Goal: Information Seeking & Learning: Learn about a topic

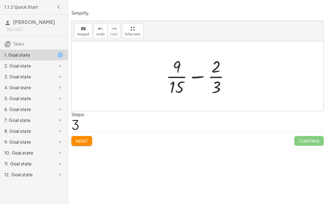
click at [78, 140] on span "Reset" at bounding box center [82, 141] width 12 height 5
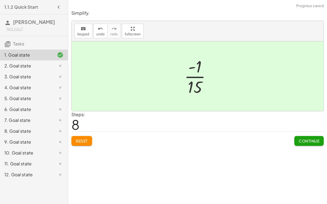
click at [308, 140] on span "Continue" at bounding box center [308, 141] width 21 height 5
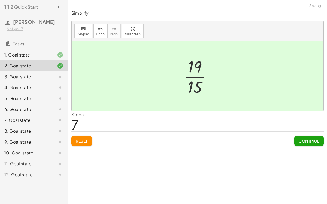
click at [305, 139] on span "Continue" at bounding box center [308, 141] width 21 height 5
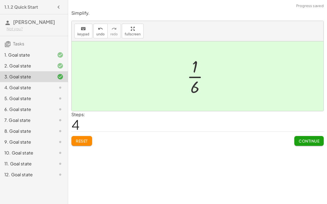
click at [308, 144] on button "Continue" at bounding box center [308, 141] width 29 height 10
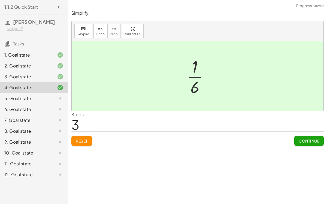
click at [311, 140] on span "Continue" at bounding box center [308, 141] width 21 height 5
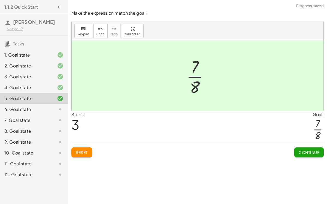
click at [304, 150] on span "Continue" at bounding box center [308, 152] width 21 height 5
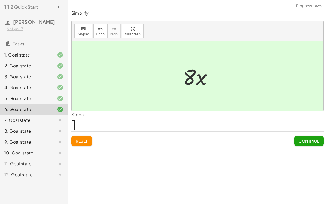
click at [310, 142] on span "Continue" at bounding box center [308, 141] width 21 height 5
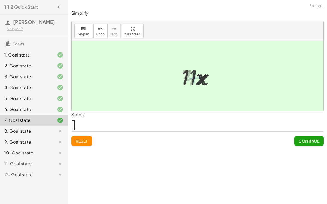
click at [307, 140] on span "Continue" at bounding box center [308, 141] width 21 height 5
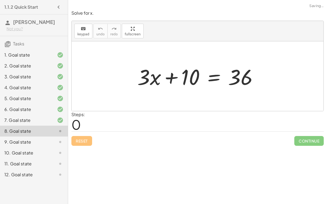
click at [30, 158] on div "9. Goal state" at bounding box center [34, 163] width 68 height 11
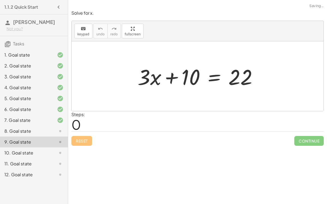
click at [27, 128] on div "8. Goal state" at bounding box center [26, 131] width 44 height 7
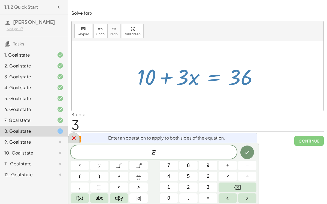
click at [75, 138] on icon at bounding box center [73, 138] width 7 height 7
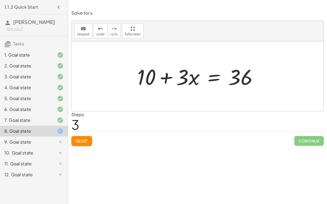
click at [293, 163] on div "Simplify. keyboard keypad undo undo redo redo fullscreen + · 3 · 5 − · 2 · 3 + …" at bounding box center [197, 102] width 259 height 204
click at [27, 139] on div "9. Goal state" at bounding box center [26, 142] width 44 height 7
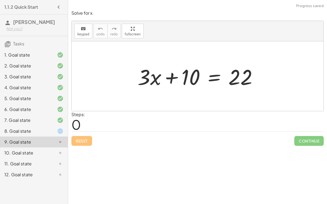
click at [30, 151] on div "10. Goal state" at bounding box center [26, 153] width 44 height 7
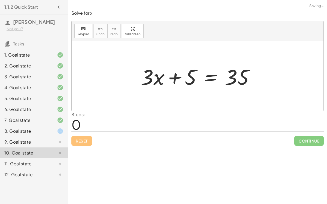
click at [33, 159] on div "11. Goal state" at bounding box center [34, 163] width 68 height 11
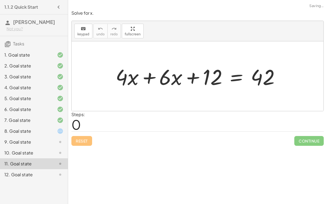
click at [37, 172] on div "12. Goal state" at bounding box center [26, 174] width 44 height 7
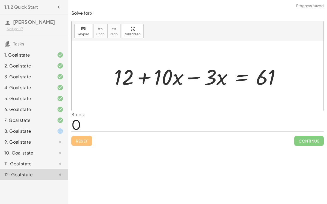
click at [22, 134] on div "8. Goal state" at bounding box center [26, 131] width 44 height 7
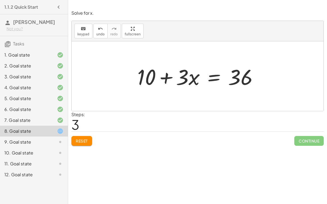
click at [0, 126] on div "6. Goal state" at bounding box center [34, 131] width 68 height 11
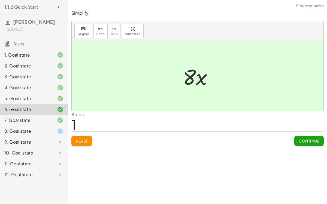
click at [27, 130] on div "8. Goal state" at bounding box center [26, 131] width 44 height 7
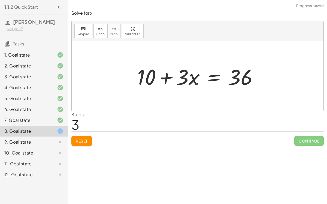
click at [216, 76] on div at bounding box center [199, 76] width 130 height 28
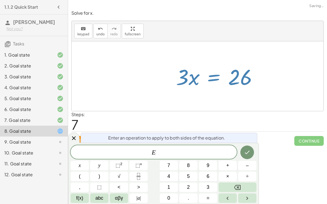
click at [138, 178] on icon "Fraction" at bounding box center [138, 176] width 7 height 7
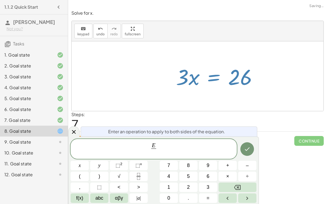
click at [210, 188] on button "3" at bounding box center [208, 188] width 18 height 10
click at [250, 152] on icon "Done" at bounding box center [247, 149] width 7 height 7
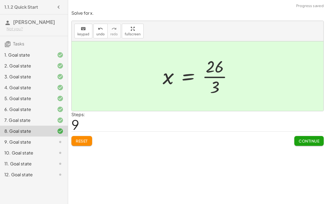
click at [321, 139] on button "Continue" at bounding box center [308, 141] width 29 height 10
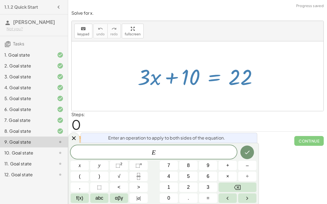
click at [246, 165] on span "–" at bounding box center [247, 165] width 3 height 7
click at [173, 188] on button "1" at bounding box center [168, 188] width 18 height 10
click at [168, 198] on span "0" at bounding box center [168, 198] width 3 height 7
click at [244, 156] on button "Done" at bounding box center [247, 153] width 14 height 14
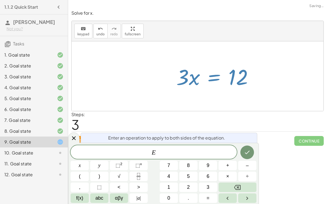
click at [135, 176] on icon "Fraction" at bounding box center [138, 176] width 7 height 7
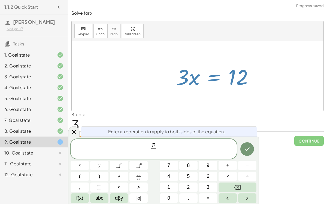
click at [209, 188] on span "3" at bounding box center [207, 187] width 3 height 7
click at [89, 161] on div at bounding box center [79, 166] width 18 height 10
click at [246, 161] on button "–" at bounding box center [247, 166] width 18 height 10
click at [241, 149] on button "Done" at bounding box center [247, 149] width 14 height 14
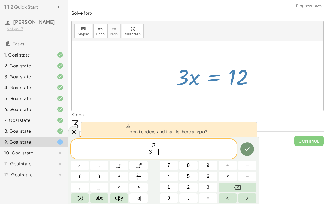
click at [247, 147] on icon "Done" at bounding box center [247, 149] width 7 height 7
click at [247, 188] on button "Backspace" at bounding box center [237, 188] width 38 height 10
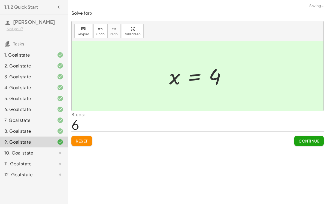
click at [311, 141] on span "Continue" at bounding box center [308, 141] width 21 height 5
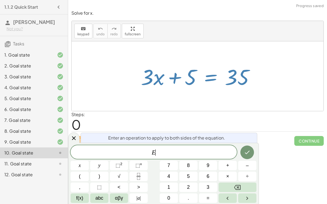
click at [248, 167] on span "–" at bounding box center [247, 165] width 3 height 7
click at [188, 176] on span "5" at bounding box center [188, 176] width 3 height 7
click at [247, 154] on icon "Done" at bounding box center [247, 152] width 7 height 7
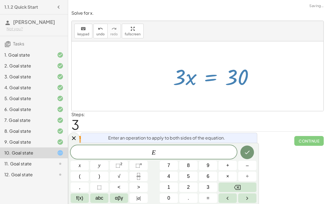
click at [141, 177] on icon "Fraction" at bounding box center [138, 176] width 7 height 7
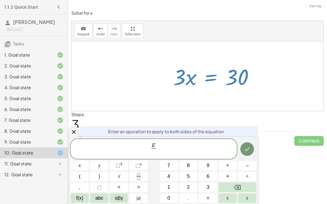
click at [208, 187] on span "3" at bounding box center [207, 187] width 3 height 7
click at [248, 152] on icon "Done" at bounding box center [247, 149] width 7 height 7
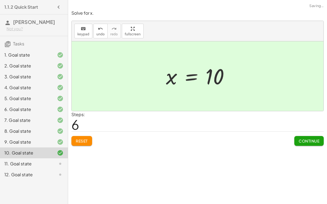
click at [311, 144] on button "Continue" at bounding box center [308, 141] width 29 height 10
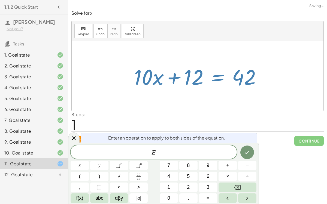
click at [247, 166] on span "–" at bounding box center [247, 165] width 3 height 7
click at [168, 188] on span "1" at bounding box center [168, 187] width 3 height 7
click at [189, 188] on span "2" at bounding box center [188, 187] width 3 height 7
click at [242, 154] on button "Done" at bounding box center [247, 153] width 14 height 14
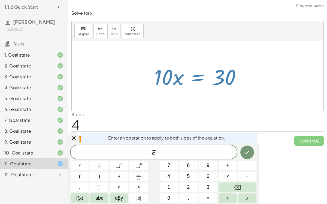
click at [138, 174] on icon "Fraction" at bounding box center [138, 176] width 7 height 7
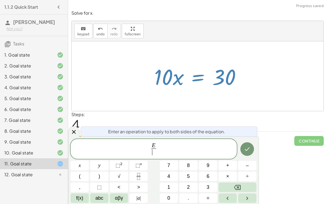
click at [174, 189] on button "1" at bounding box center [168, 188] width 18 height 10
click at [171, 198] on button "0" at bounding box center [168, 199] width 18 height 10
click at [236, 151] on span "E 1 0 ​ ​" at bounding box center [153, 149] width 166 height 14
click at [89, 161] on div at bounding box center [79, 166] width 18 height 10
click at [249, 149] on icon "Done" at bounding box center [247, 149] width 7 height 7
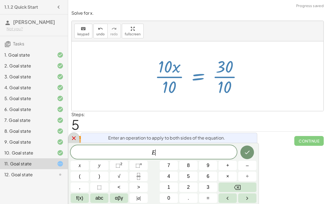
click at [71, 140] on icon at bounding box center [73, 138] width 7 height 7
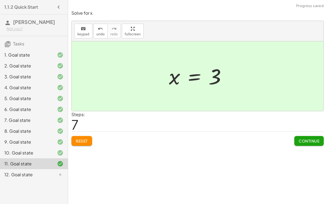
click at [312, 142] on span "Continue" at bounding box center [308, 141] width 21 height 5
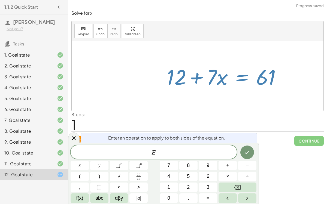
click at [244, 167] on button "–" at bounding box center [247, 166] width 18 height 10
click at [169, 189] on span "1" at bounding box center [168, 187] width 3 height 7
click at [189, 185] on span "2" at bounding box center [188, 187] width 3 height 7
click at [246, 152] on icon "Done" at bounding box center [247, 152] width 7 height 7
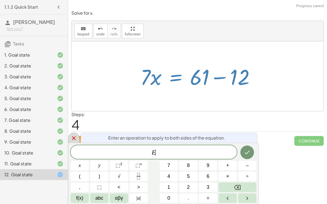
click at [73, 139] on icon at bounding box center [73, 138] width 7 height 7
click at [145, 180] on button "Fraction" at bounding box center [138, 177] width 18 height 10
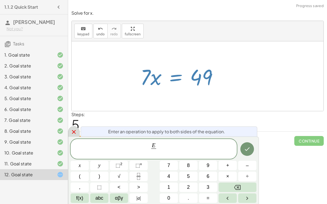
click at [172, 166] on button "7" at bounding box center [168, 166] width 18 height 10
click at [251, 150] on button "Done" at bounding box center [247, 149] width 14 height 14
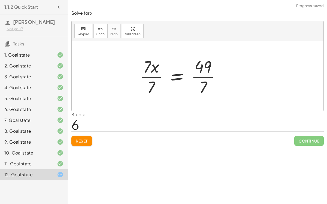
click at [148, 85] on div at bounding box center [197, 76] width 251 height 70
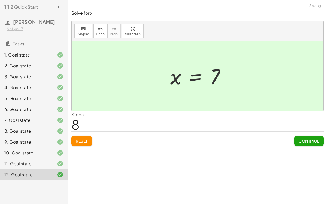
click at [308, 142] on span "Continue" at bounding box center [308, 141] width 21 height 5
